Goal: Task Accomplishment & Management: Use online tool/utility

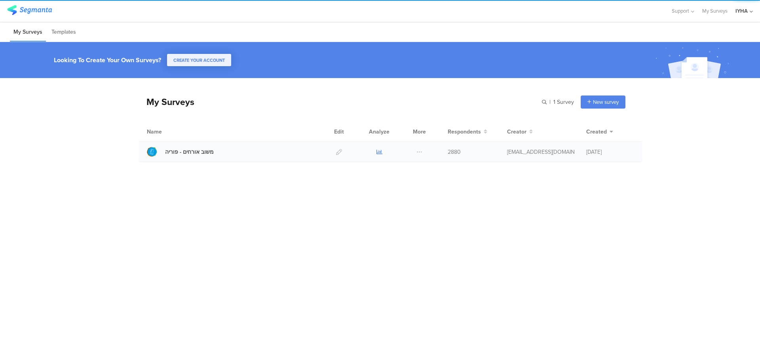
click at [380, 149] on icon at bounding box center [379, 152] width 6 height 6
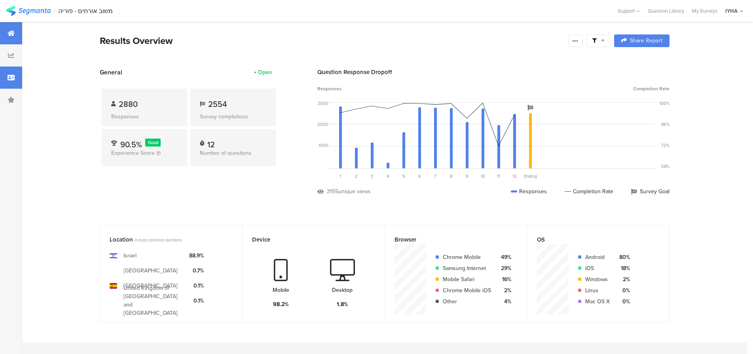
click at [17, 77] on div at bounding box center [11, 77] width 22 height 22
